Goal: Information Seeking & Learning: Find specific fact

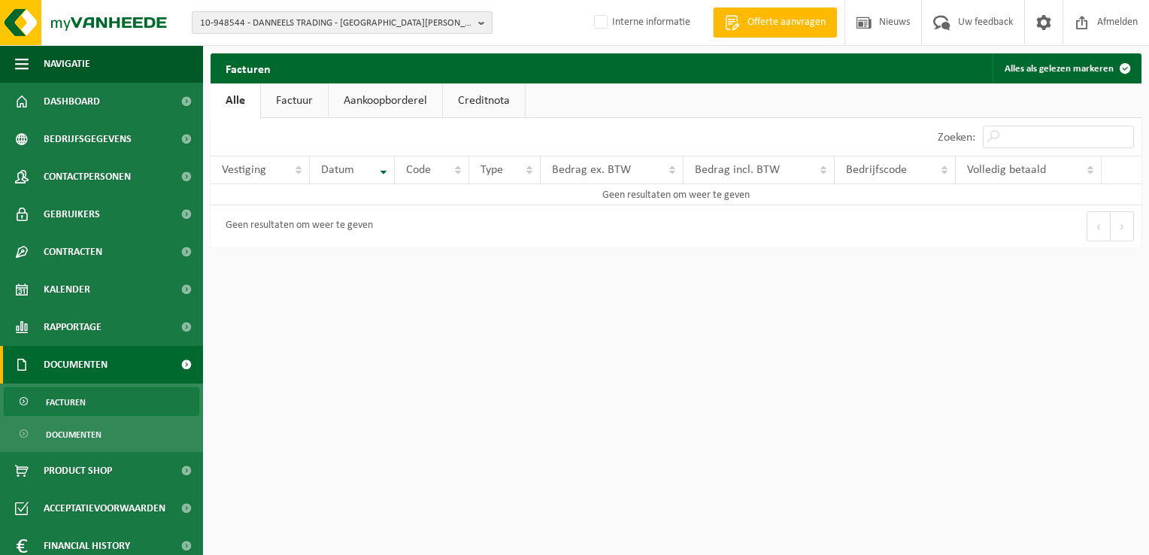
click at [261, 20] on span "10-948544 - DANNEELS TRADING - [GEOGRAPHIC_DATA][PERSON_NAME]" at bounding box center [336, 23] width 272 height 23
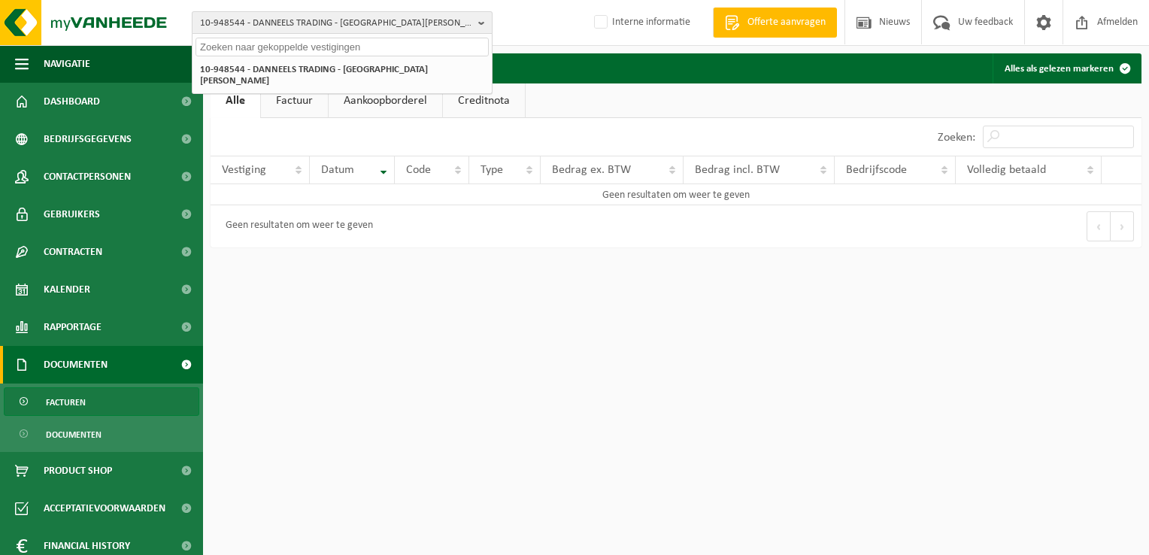
paste input "10-735267"
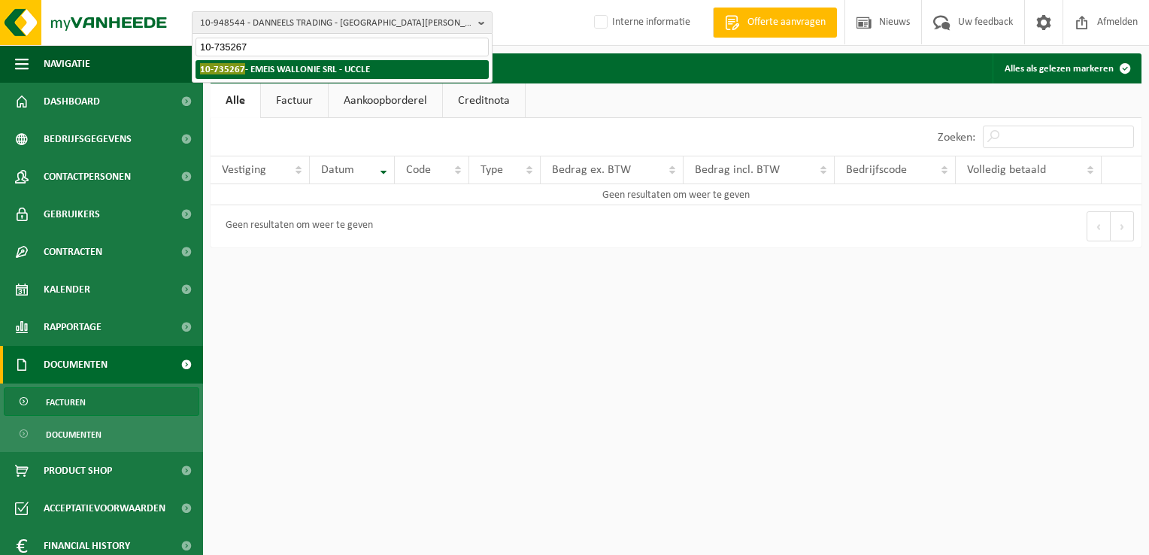
type input "10-735267"
click at [282, 71] on strong "10-735267 - EMEIS WALLONIE SRL - UCCLE" at bounding box center [285, 68] width 170 height 11
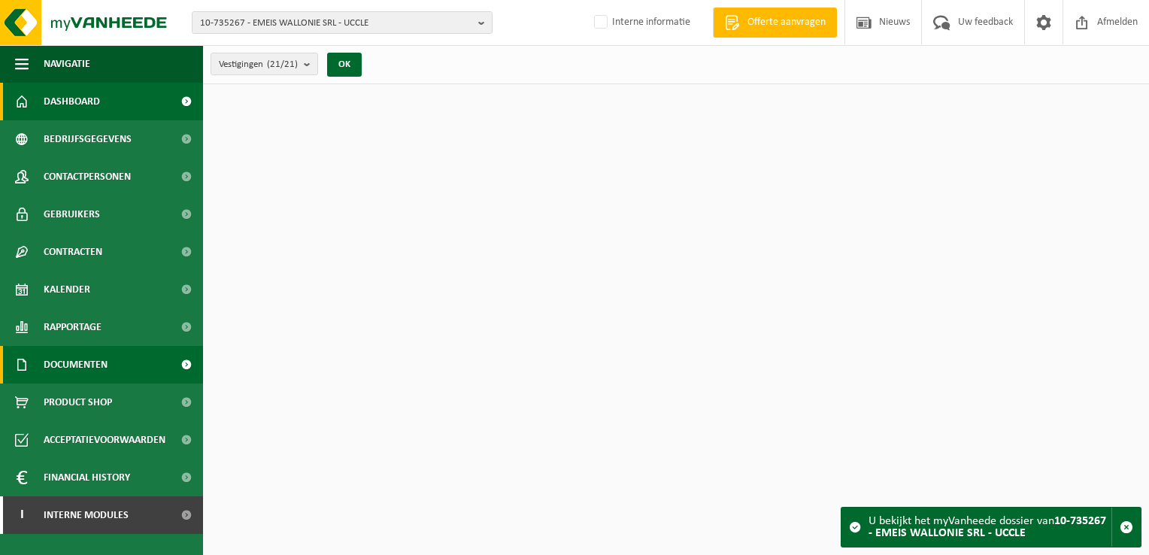
click at [74, 366] on span "Documenten" at bounding box center [76, 365] width 64 height 38
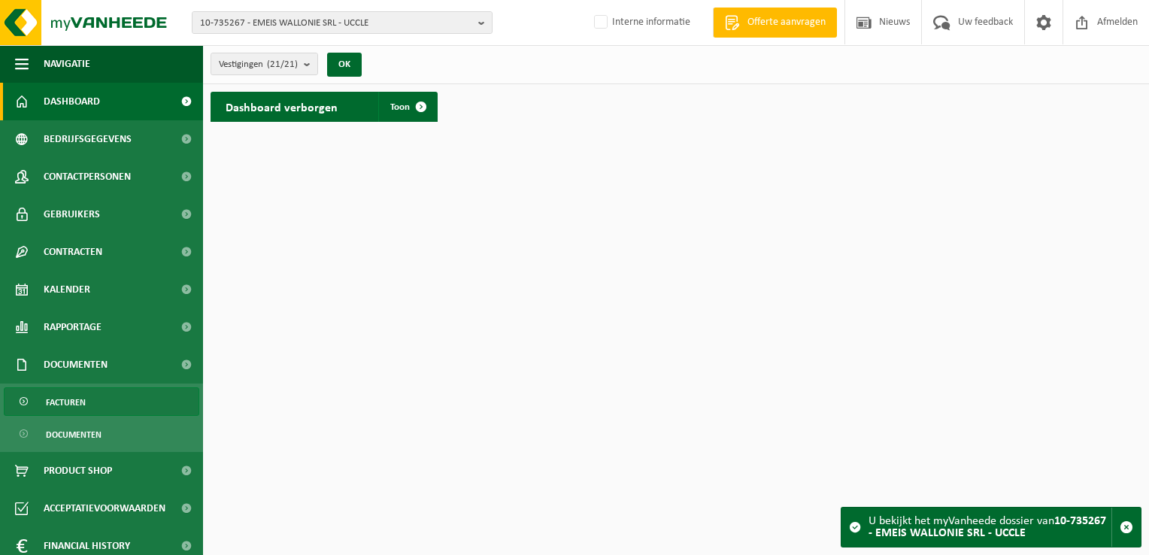
click at [91, 401] on link "Facturen" at bounding box center [101, 401] width 195 height 29
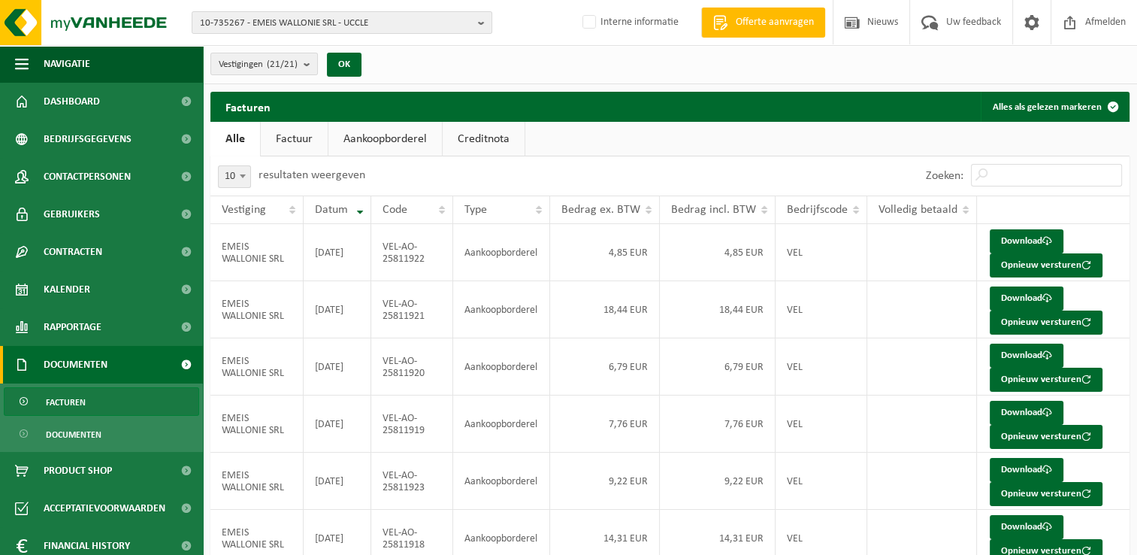
click at [302, 141] on link "Factuur" at bounding box center [294, 139] width 67 height 35
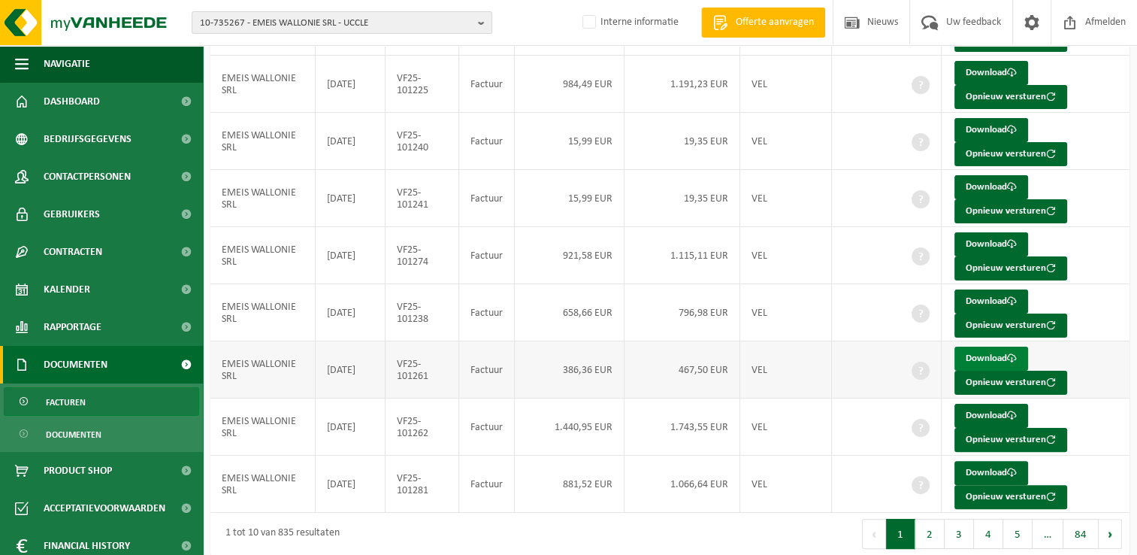
scroll to position [291, 0]
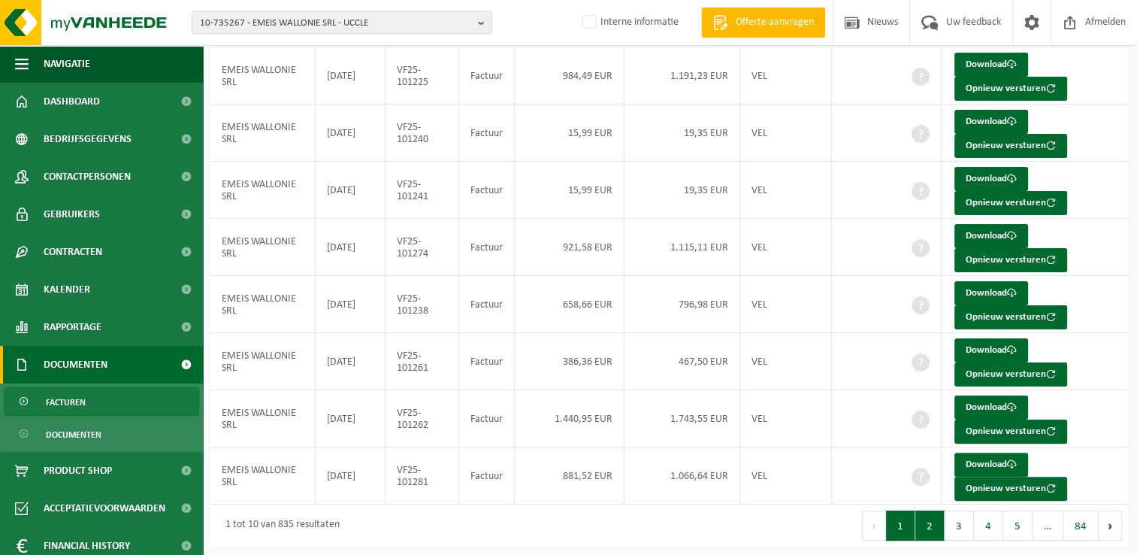
click at [925, 510] on button "2" at bounding box center [930, 525] width 29 height 30
click at [958, 525] on button "3" at bounding box center [959, 525] width 29 height 30
click at [1028, 518] on button "5" at bounding box center [1018, 525] width 29 height 30
click at [1023, 525] on button "6" at bounding box center [1018, 525] width 29 height 30
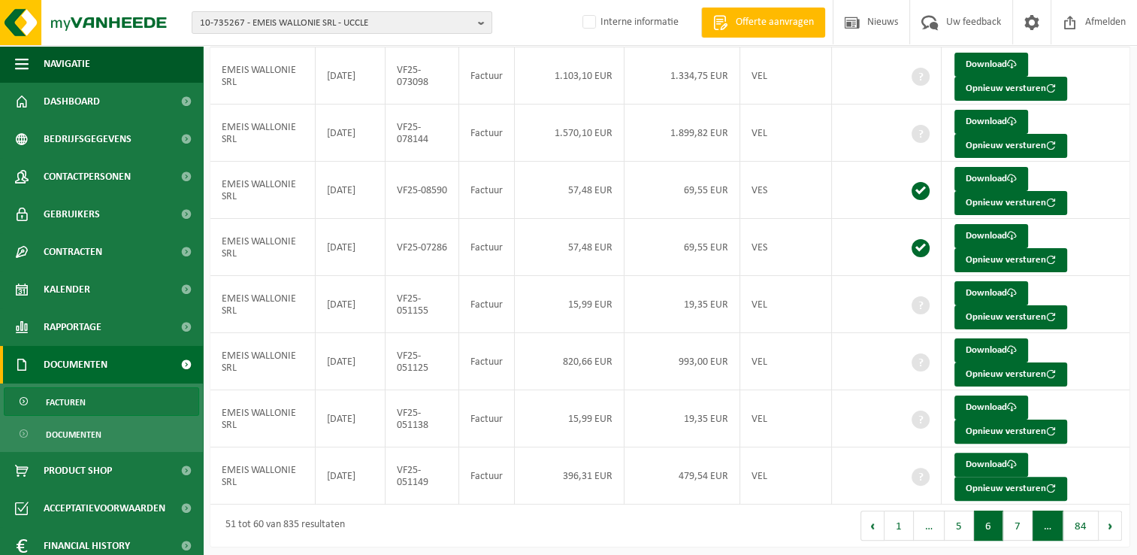
click at [1036, 516] on span "…" at bounding box center [1048, 525] width 31 height 30
click at [1028, 516] on button "7" at bounding box center [1018, 525] width 29 height 30
click at [1023, 518] on button "8" at bounding box center [1018, 525] width 29 height 30
click at [872, 513] on button "Vorige" at bounding box center [873, 525] width 24 height 30
click at [0, 0] on div at bounding box center [0, 0] width 0 height 0
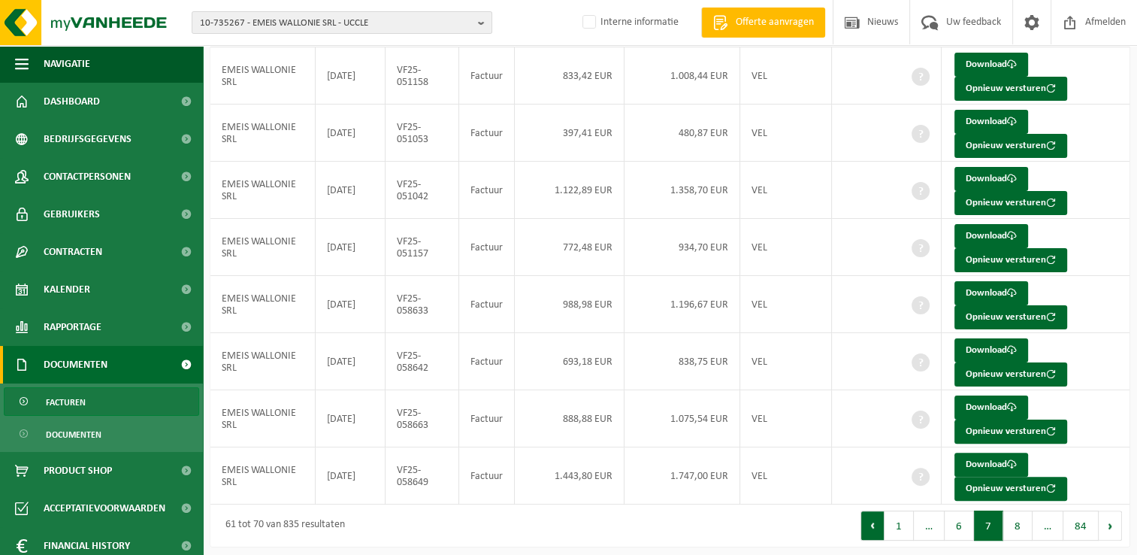
click at [884, 521] on button "Vorige" at bounding box center [873, 525] width 24 height 30
click at [882, 521] on button "Vorige" at bounding box center [873, 525] width 24 height 30
click at [962, 520] on button "4" at bounding box center [959, 525] width 29 height 30
click at [930, 519] on button "2" at bounding box center [930, 525] width 29 height 30
drag, startPoint x: 433, startPoint y: 422, endPoint x: 395, endPoint y: 402, distance: 42.7
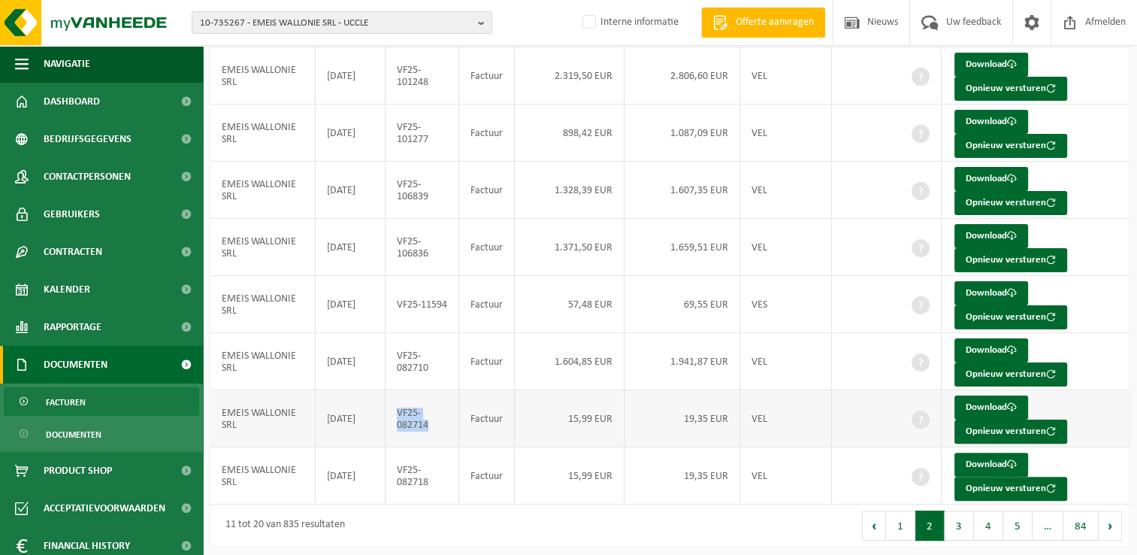
click at [395, 402] on td "VF25-082714" at bounding box center [423, 418] width 74 height 57
copy td "VF25-082714"
